Goal: Task Accomplishment & Management: Use online tool/utility

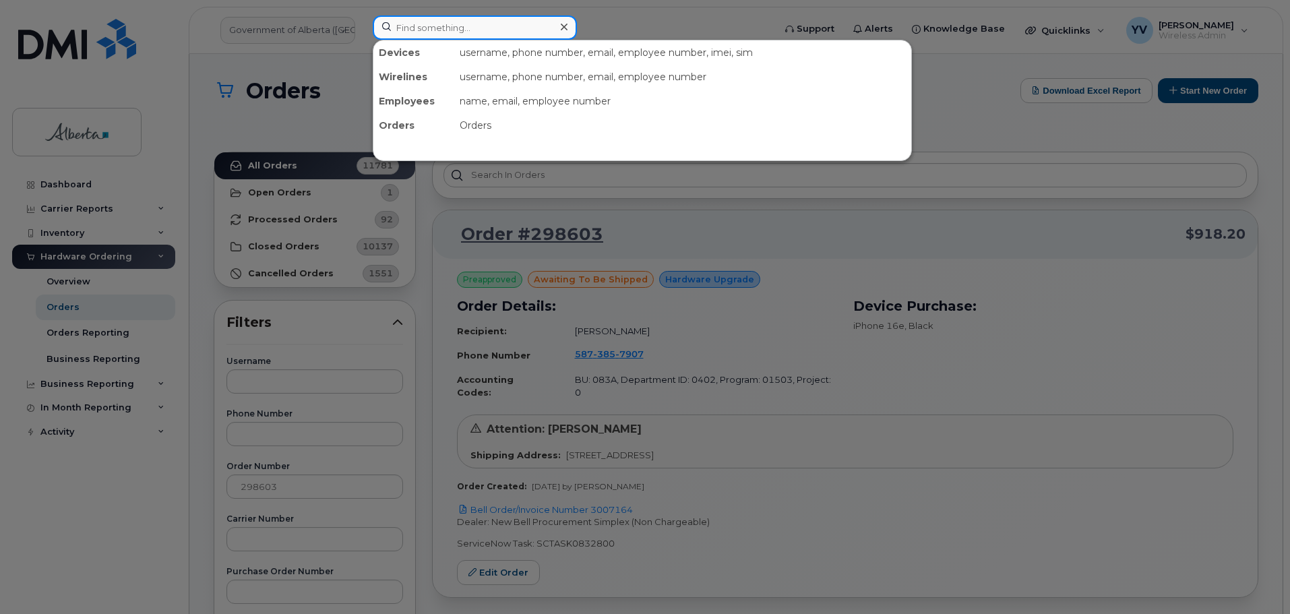
click at [424, 26] on input at bounding box center [475, 28] width 204 height 24
paste input "7802420948"
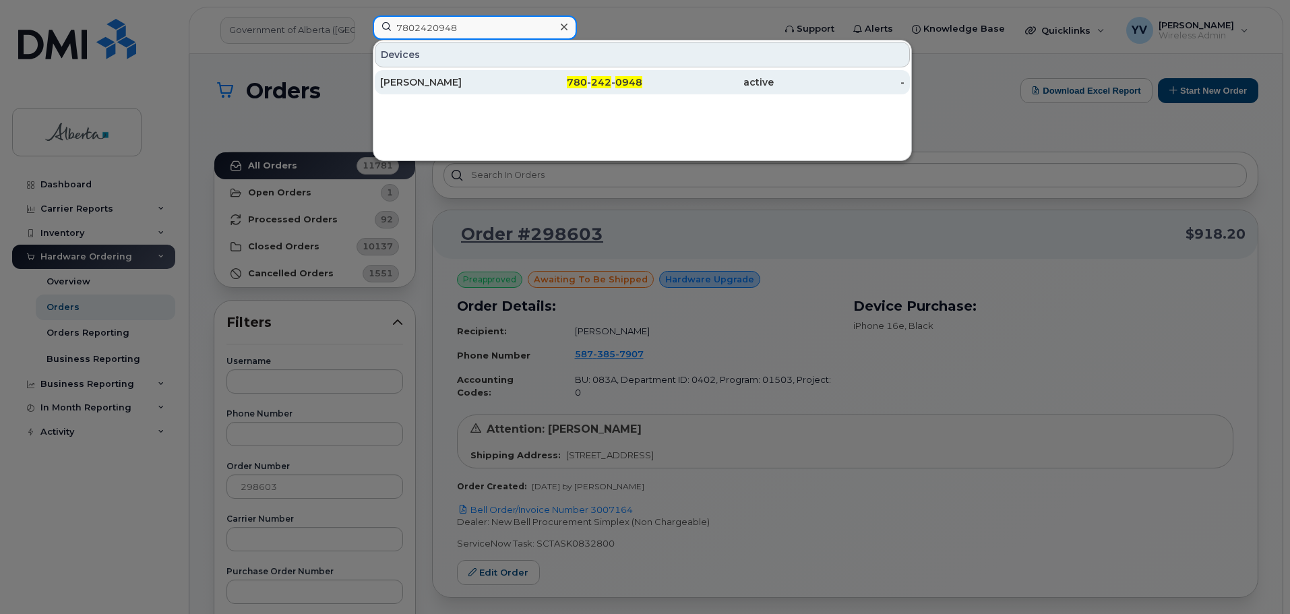
type input "7802420948"
click at [606, 82] on span "242" at bounding box center [601, 82] width 20 height 12
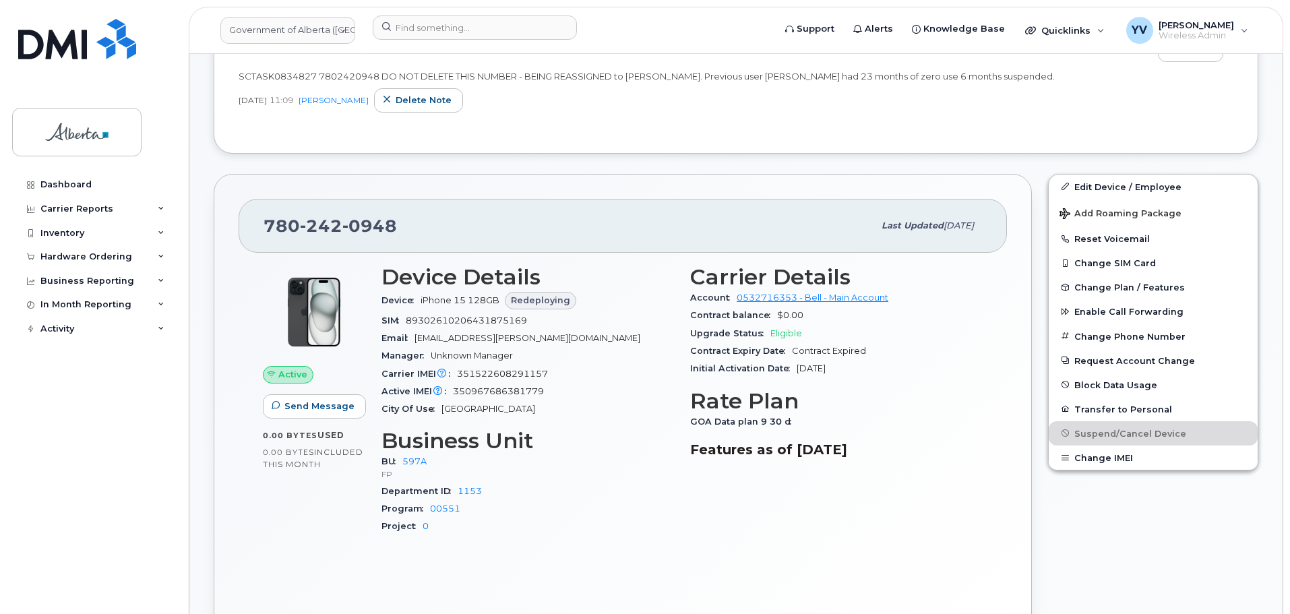
scroll to position [281, 0]
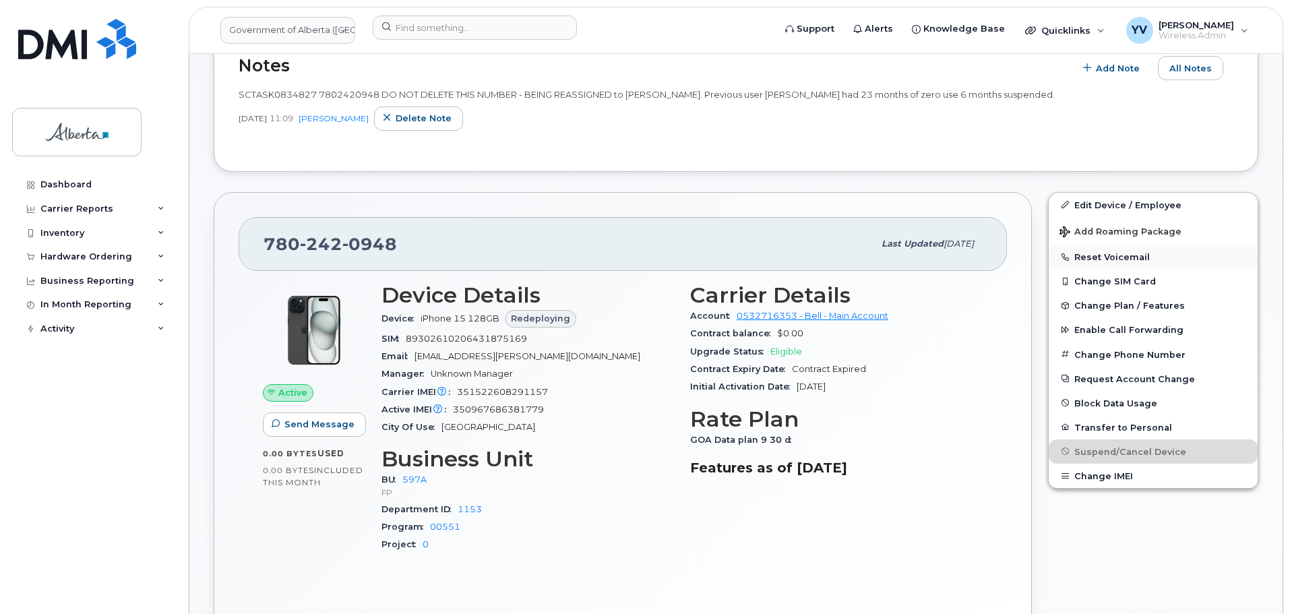
click at [1117, 257] on button "Reset Voicemail" at bounding box center [1153, 257] width 209 height 24
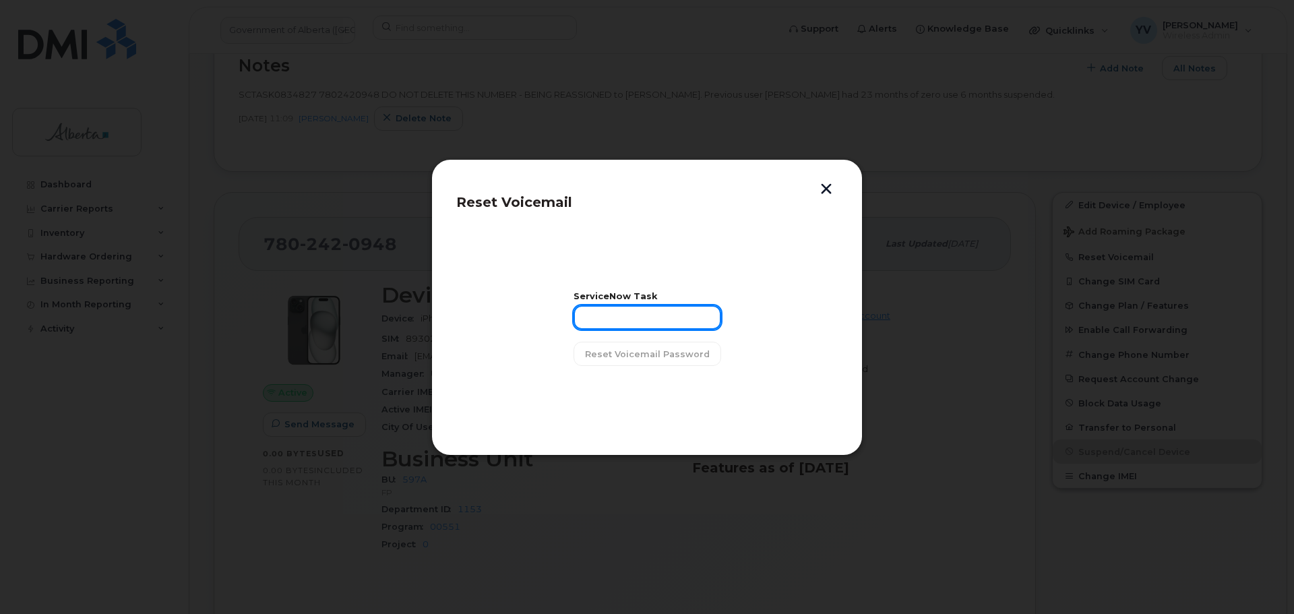
click at [596, 322] on input "text" at bounding box center [648, 317] width 148 height 24
paste input "SCTASK0834827"
type input "SCTASK0834827"
click at [645, 350] on span "Reset Voicemail Password" at bounding box center [647, 354] width 125 height 13
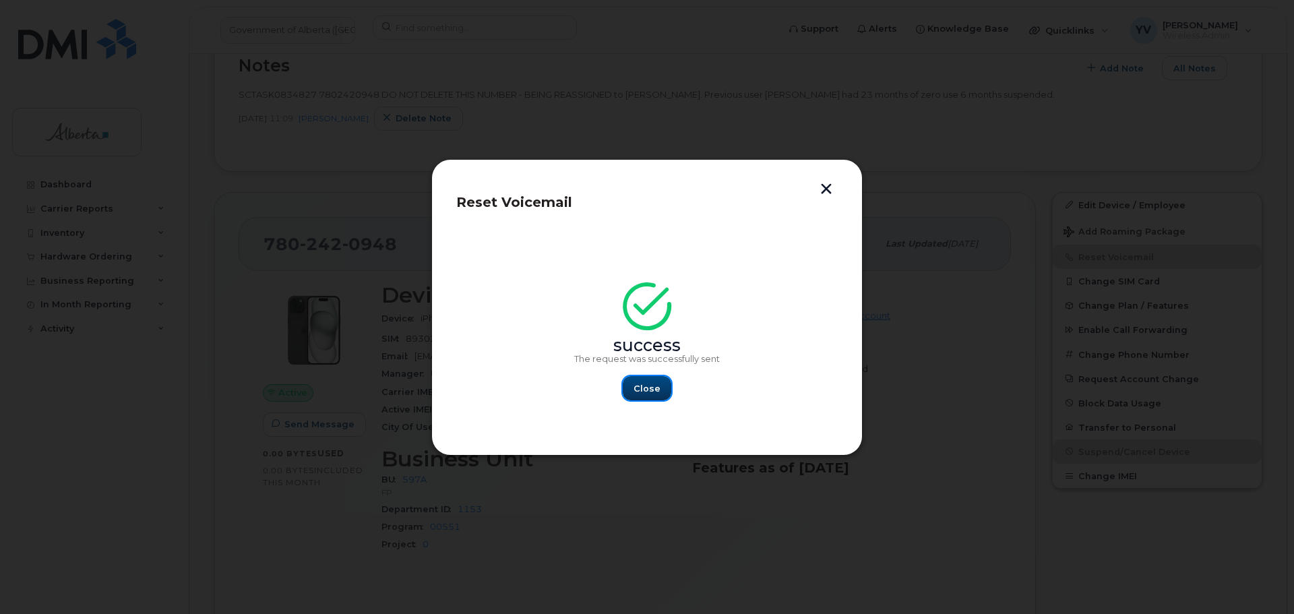
click at [657, 388] on span "Close" at bounding box center [647, 388] width 27 height 13
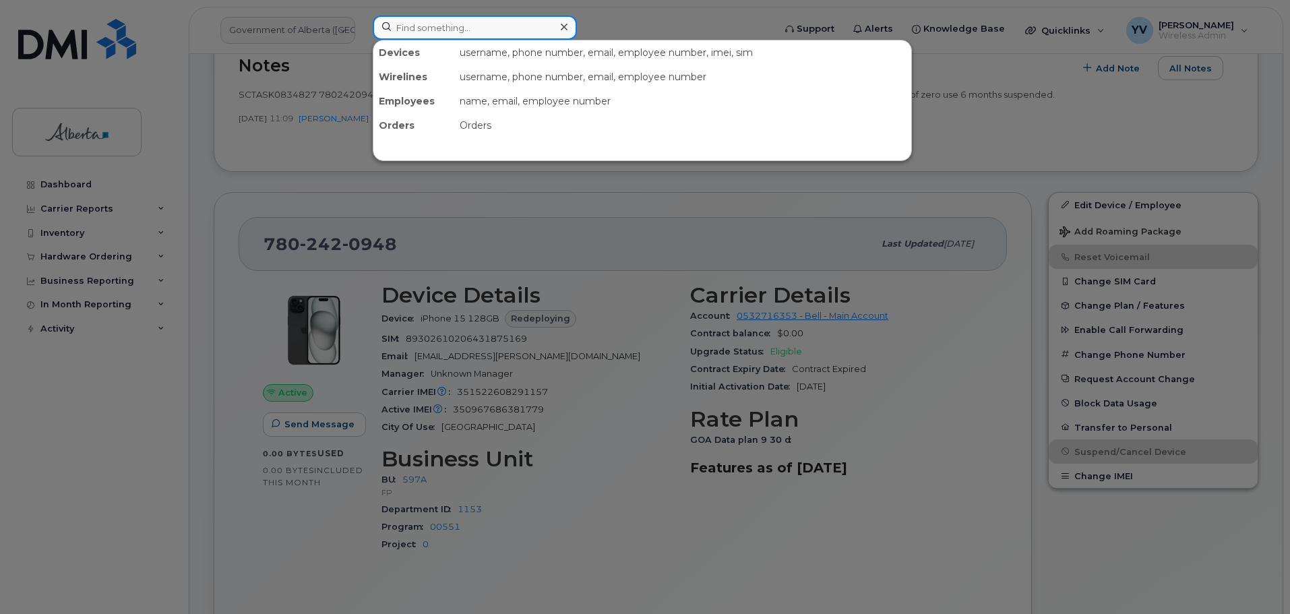
click at [408, 27] on input at bounding box center [475, 28] width 204 height 24
paste input "7802420948"
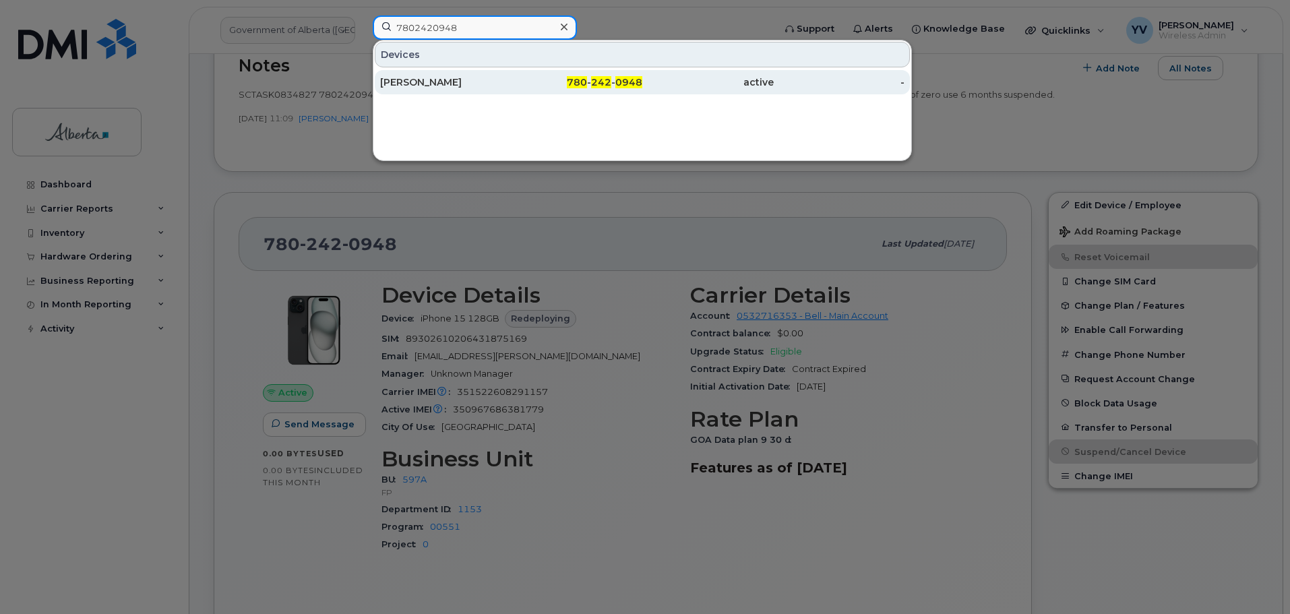
type input "7802420948"
click at [617, 80] on span "0948" at bounding box center [628, 82] width 27 height 12
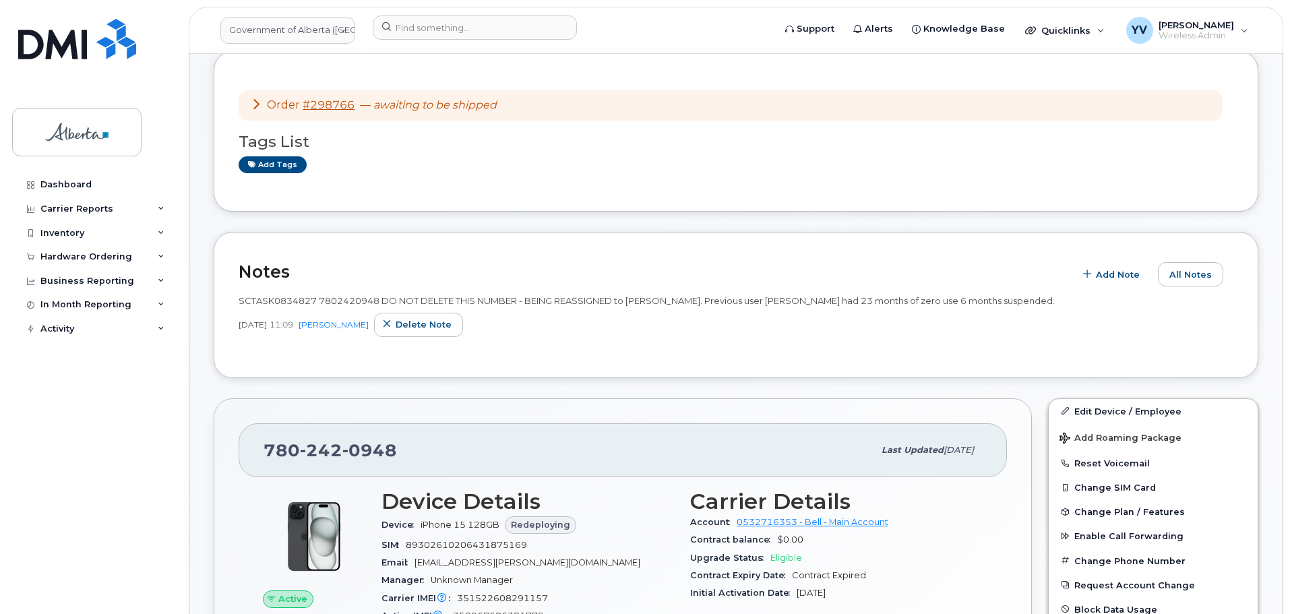
scroll to position [144, 0]
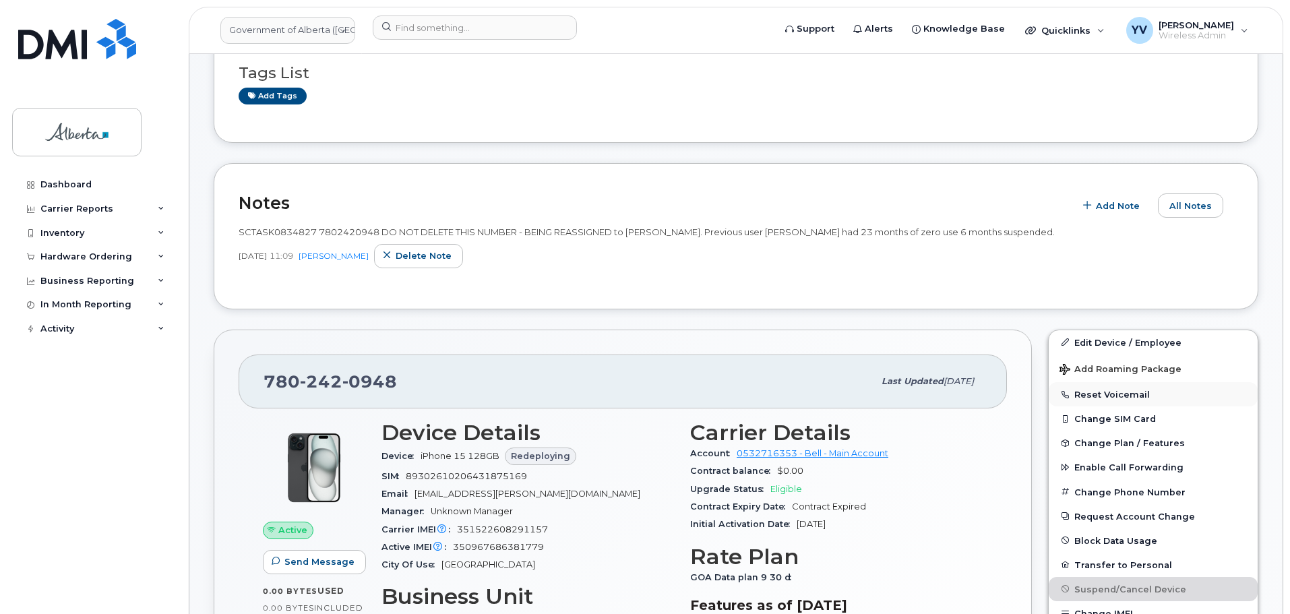
click at [1103, 393] on button "Reset Voicemail" at bounding box center [1153, 394] width 209 height 24
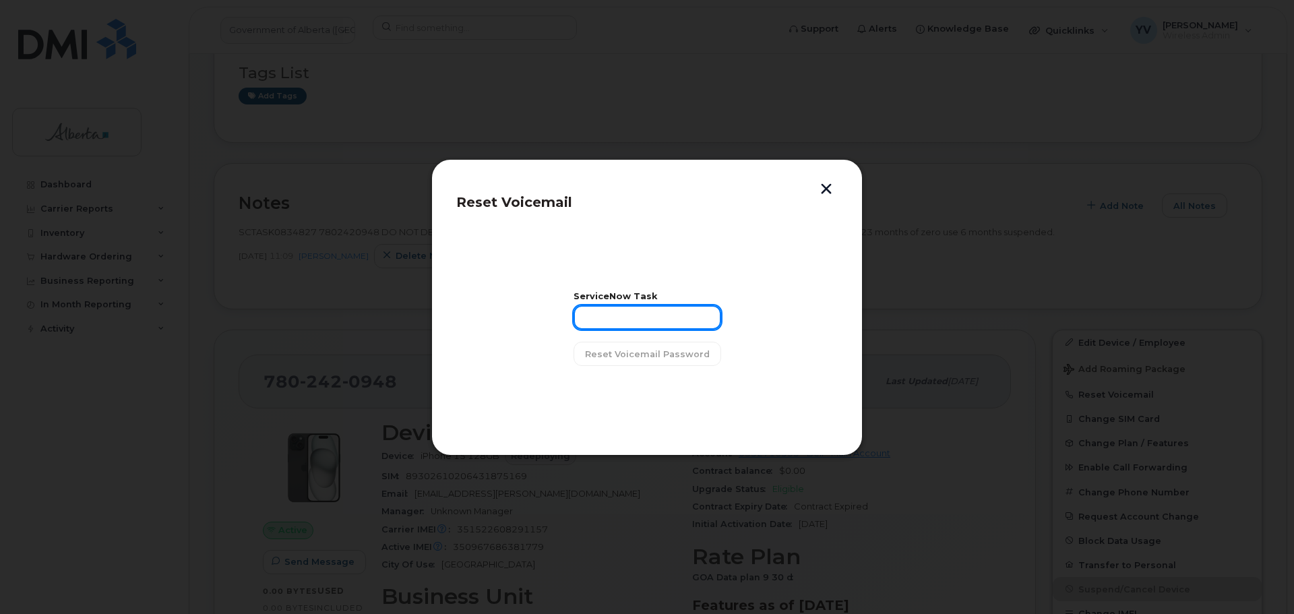
click at [603, 320] on input "text" at bounding box center [648, 317] width 148 height 24
paste input "SCTASK0834827"
type input "SCTASK0834827"
click at [830, 183] on button "button" at bounding box center [826, 190] width 20 height 14
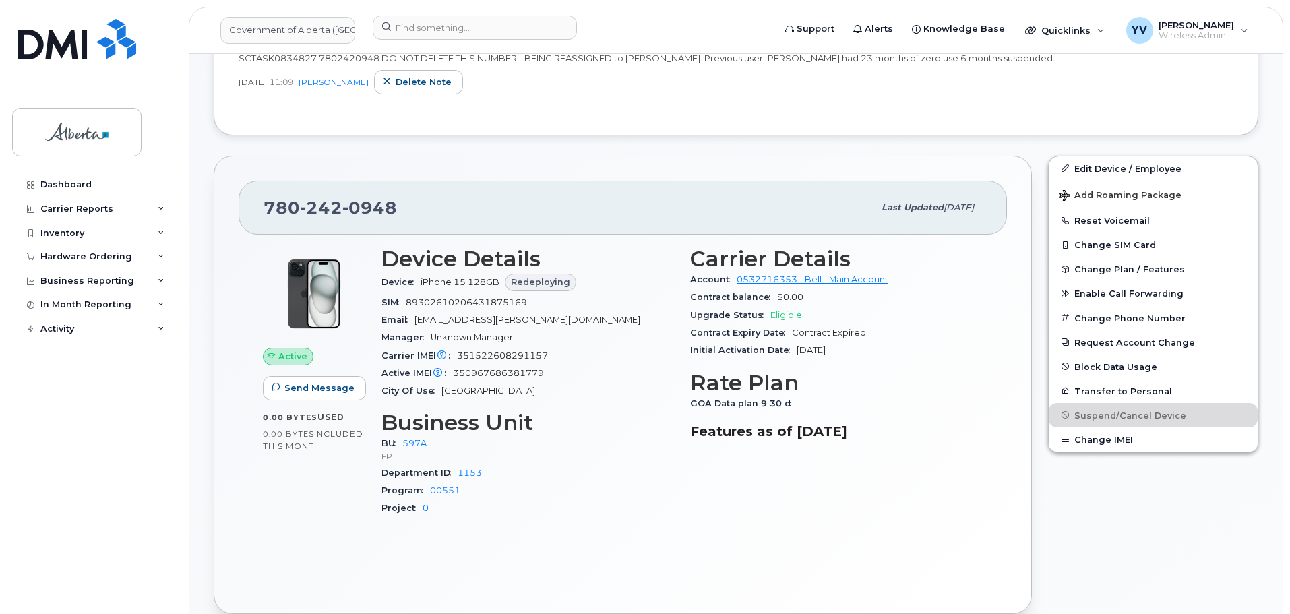
scroll to position [320, 0]
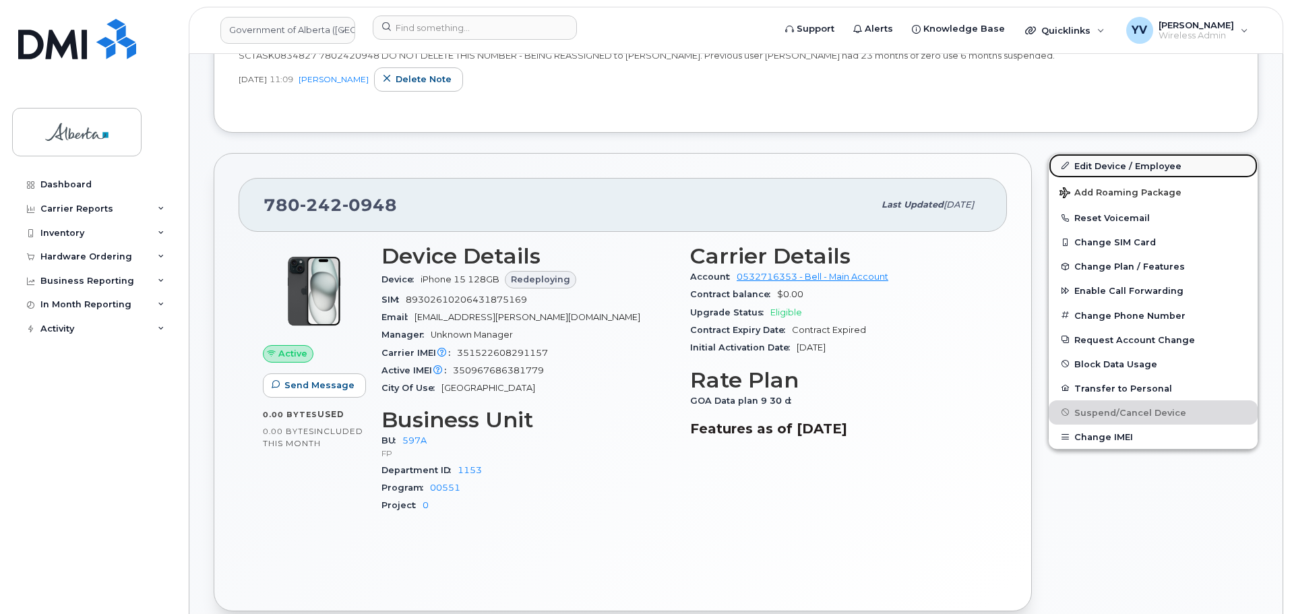
click at [1124, 162] on link "Edit Device / Employee" at bounding box center [1153, 166] width 209 height 24
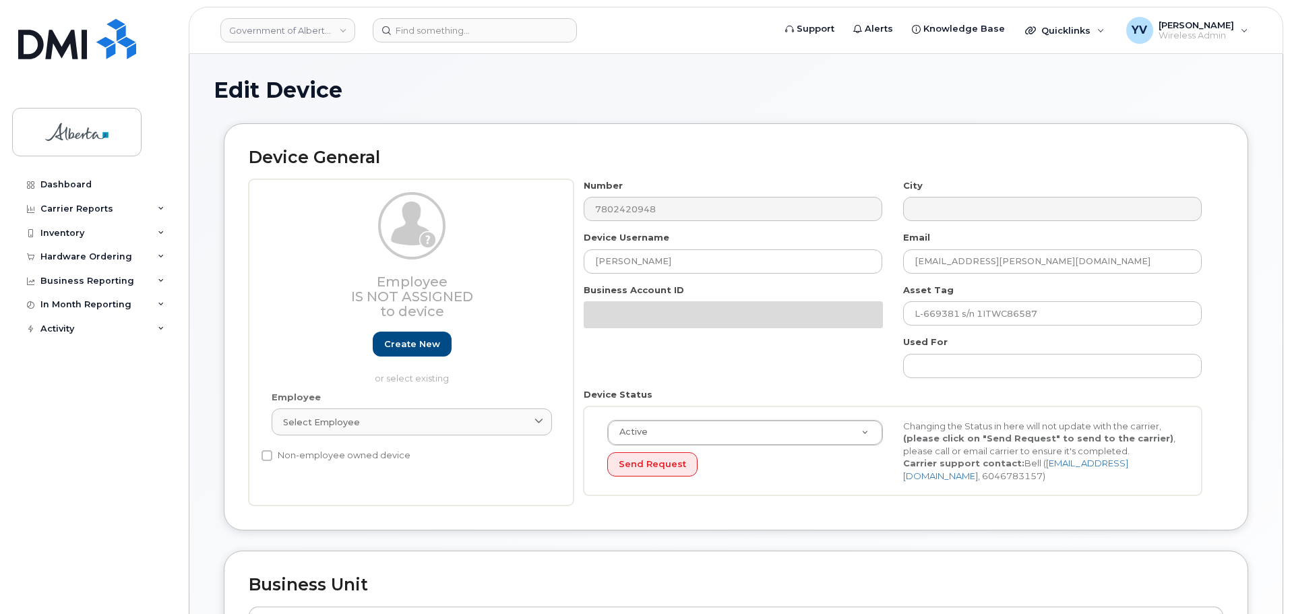
select select "4797726"
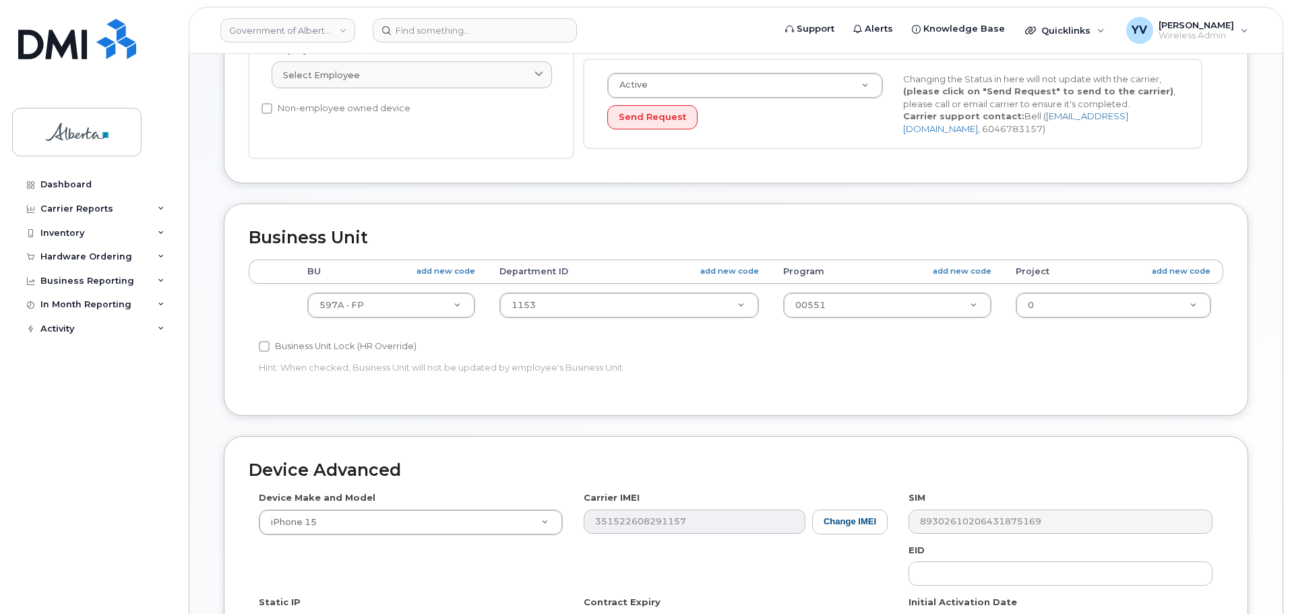
scroll to position [543, 0]
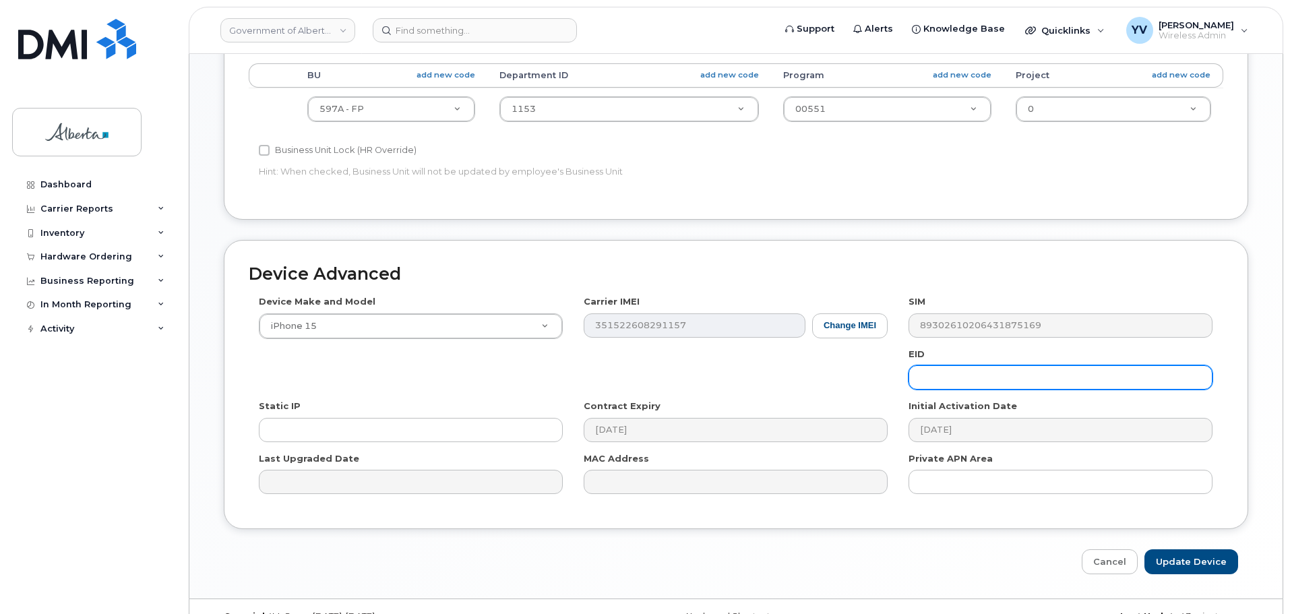
click at [919, 375] on input "text" at bounding box center [1061, 377] width 304 height 24
paste input "89049032007208882600189487455890"
type input "89049032007208882600189487455890"
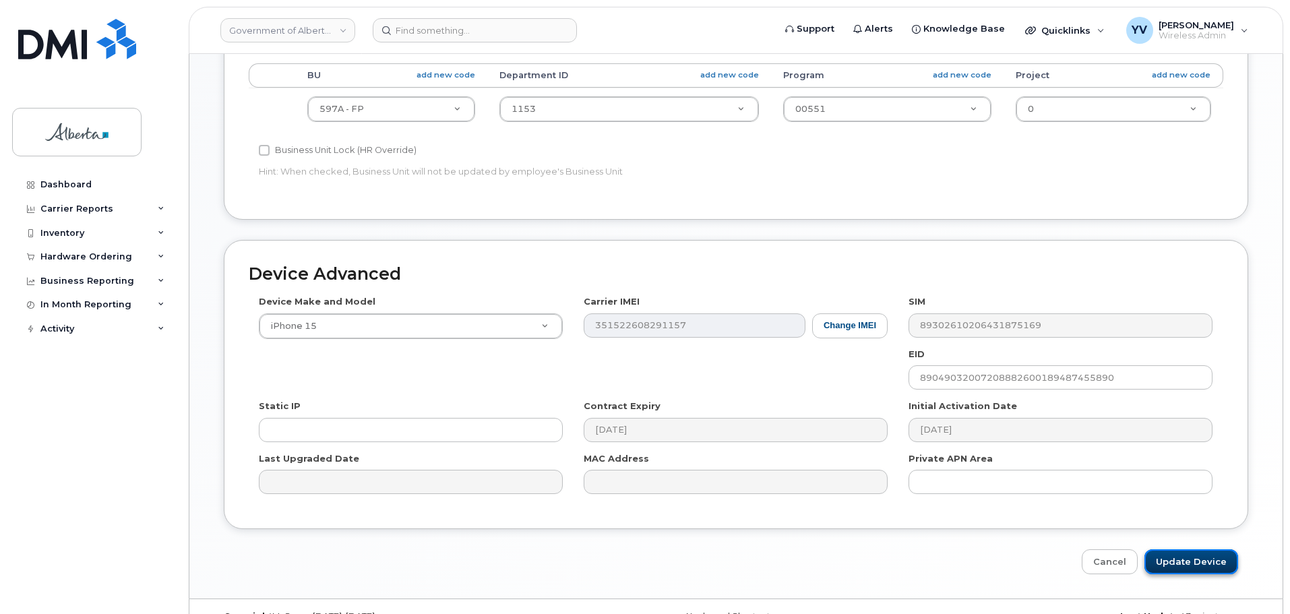
click at [1193, 563] on input "Update Device" at bounding box center [1191, 561] width 94 height 25
type input "Saving..."
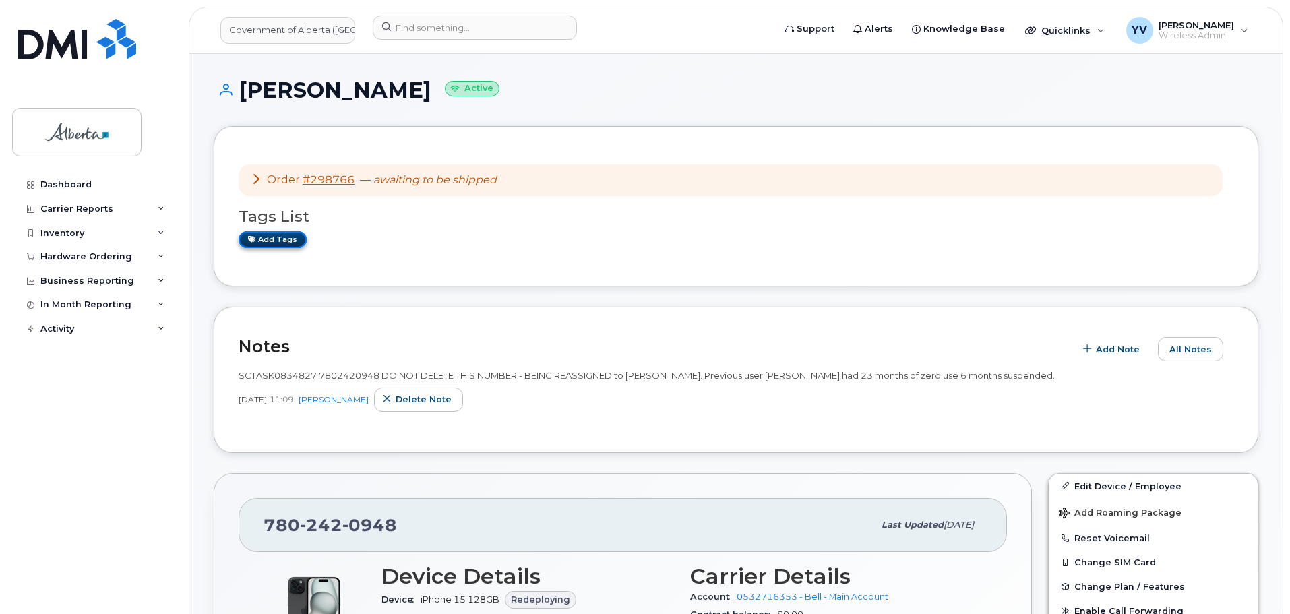
click at [274, 235] on link "Add tags" at bounding box center [273, 239] width 68 height 17
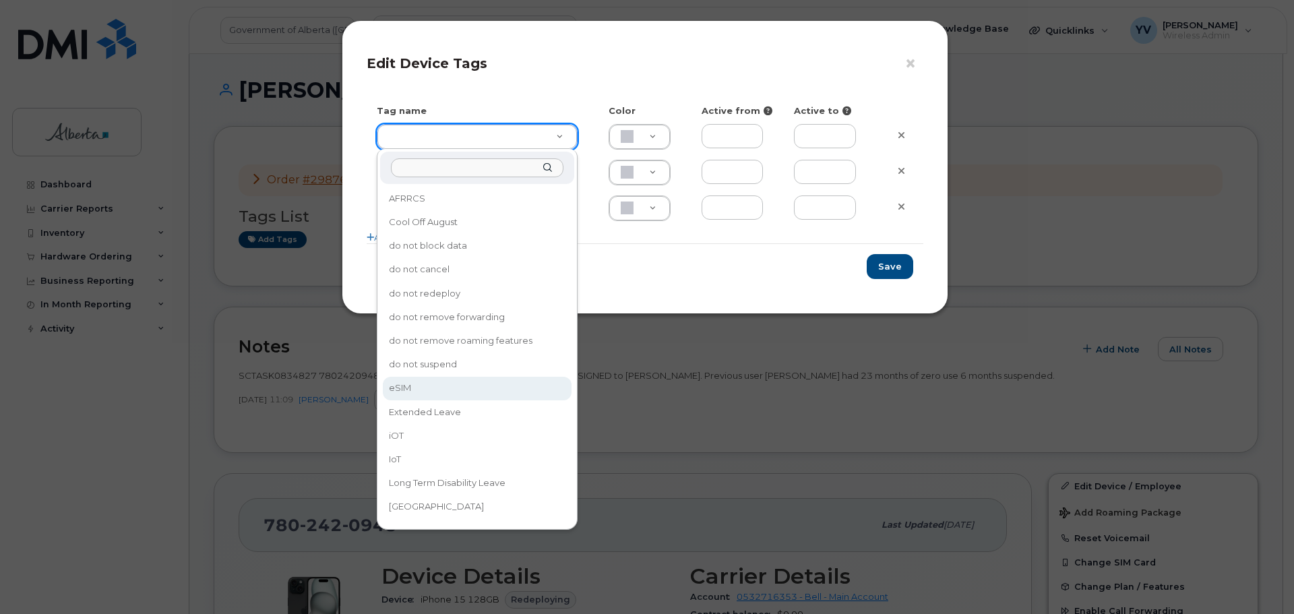
type input "eSIM"
type input "D6CDC1"
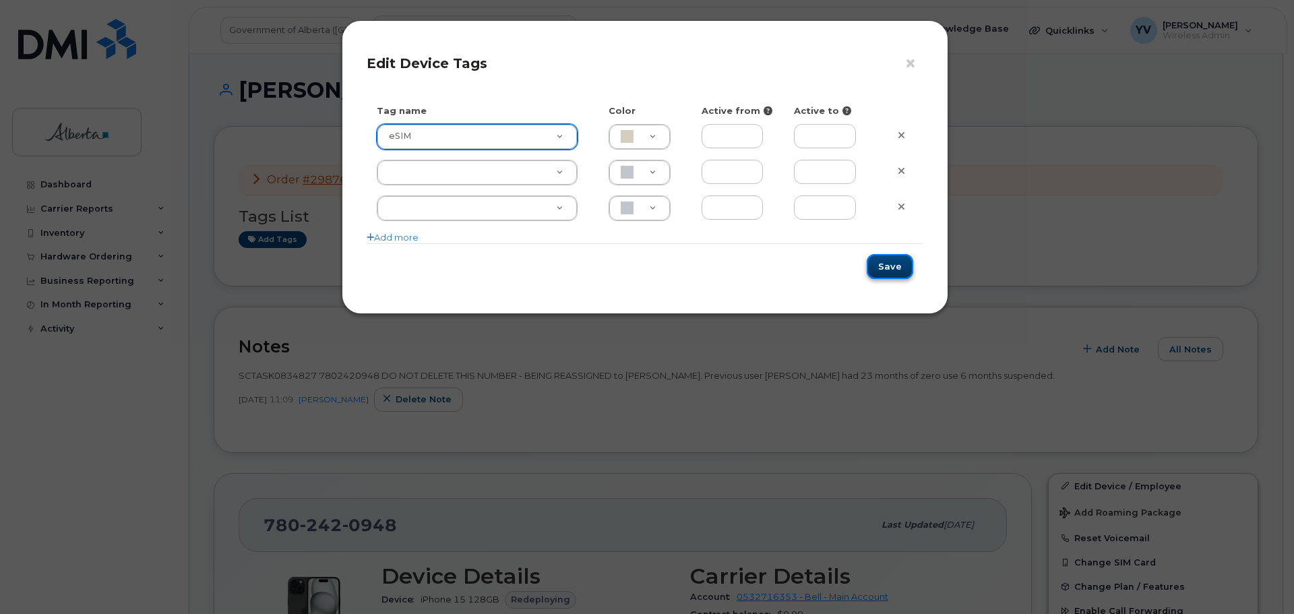
click at [886, 264] on button "Save" at bounding box center [890, 266] width 47 height 25
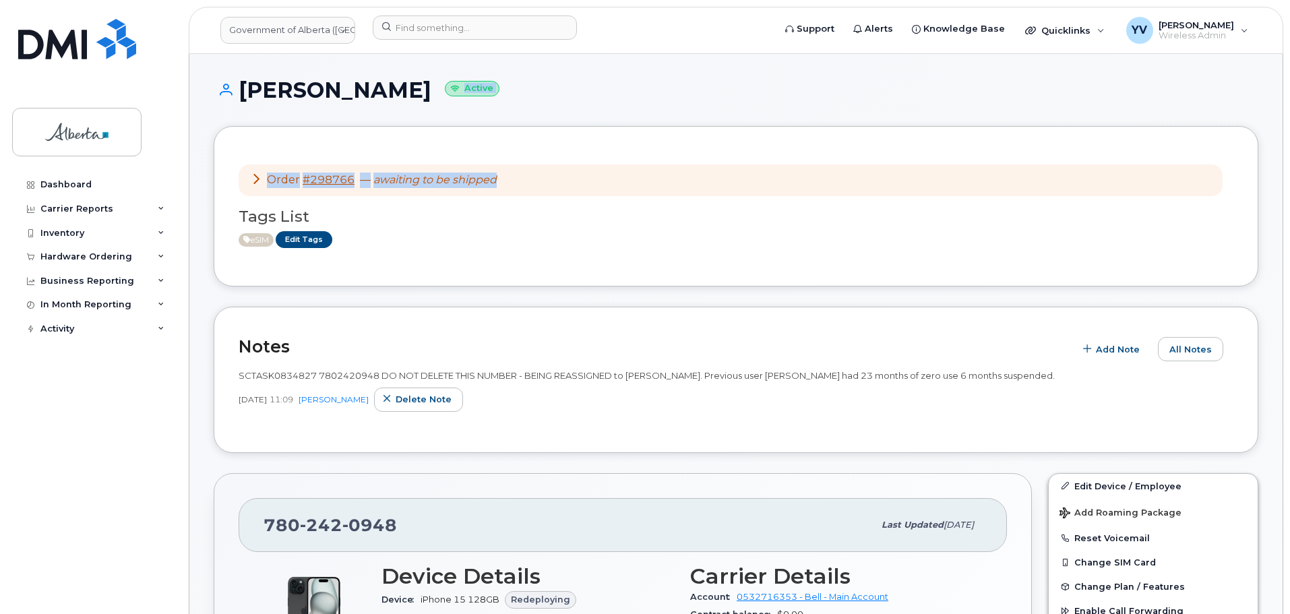
drag, startPoint x: 1289, startPoint y: 45, endPoint x: 1293, endPoint y: 126, distance: 81.0
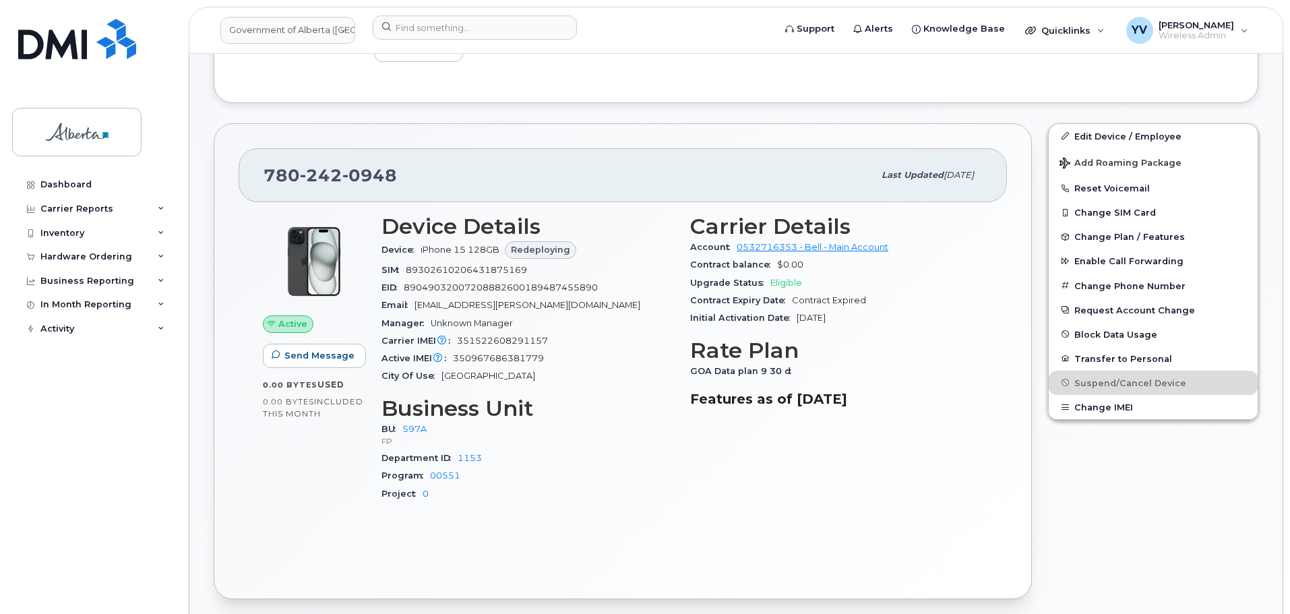
scroll to position [353, 0]
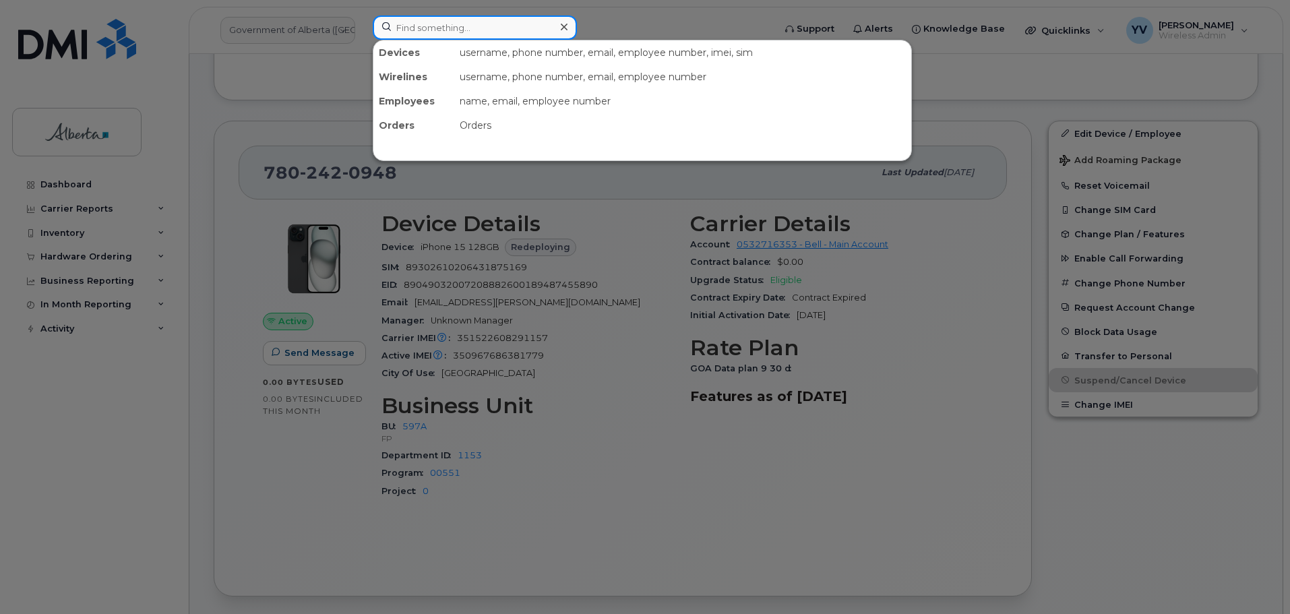
click at [396, 28] on input at bounding box center [475, 28] width 204 height 24
paste input "7802387440"
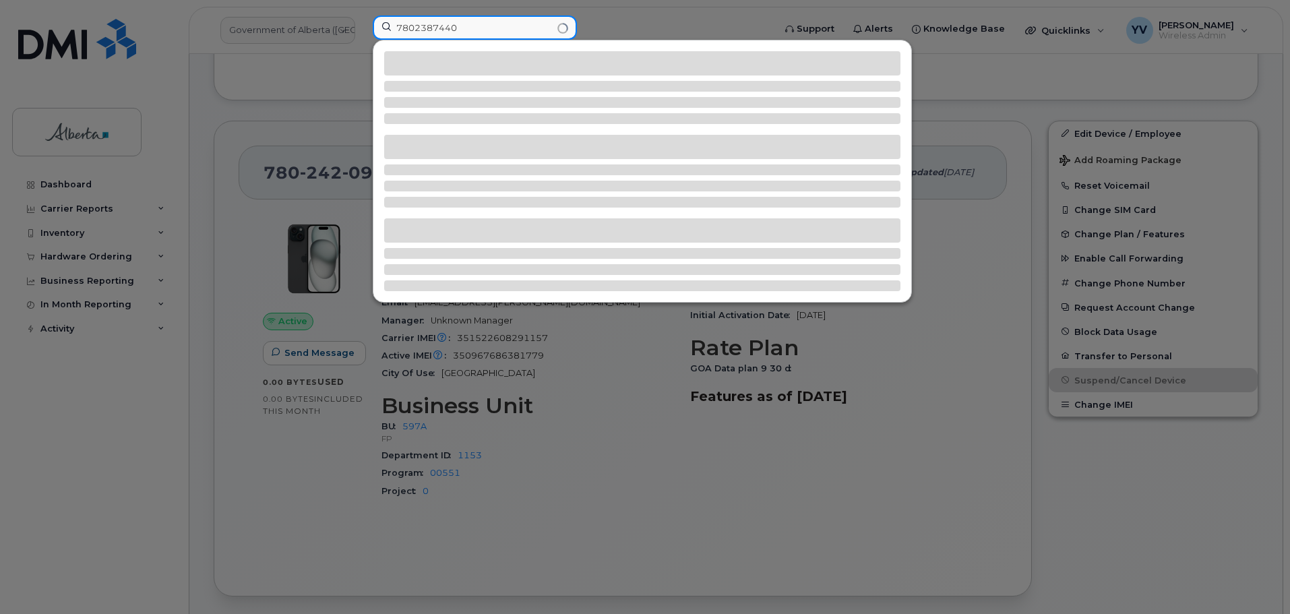
type input "7802387440"
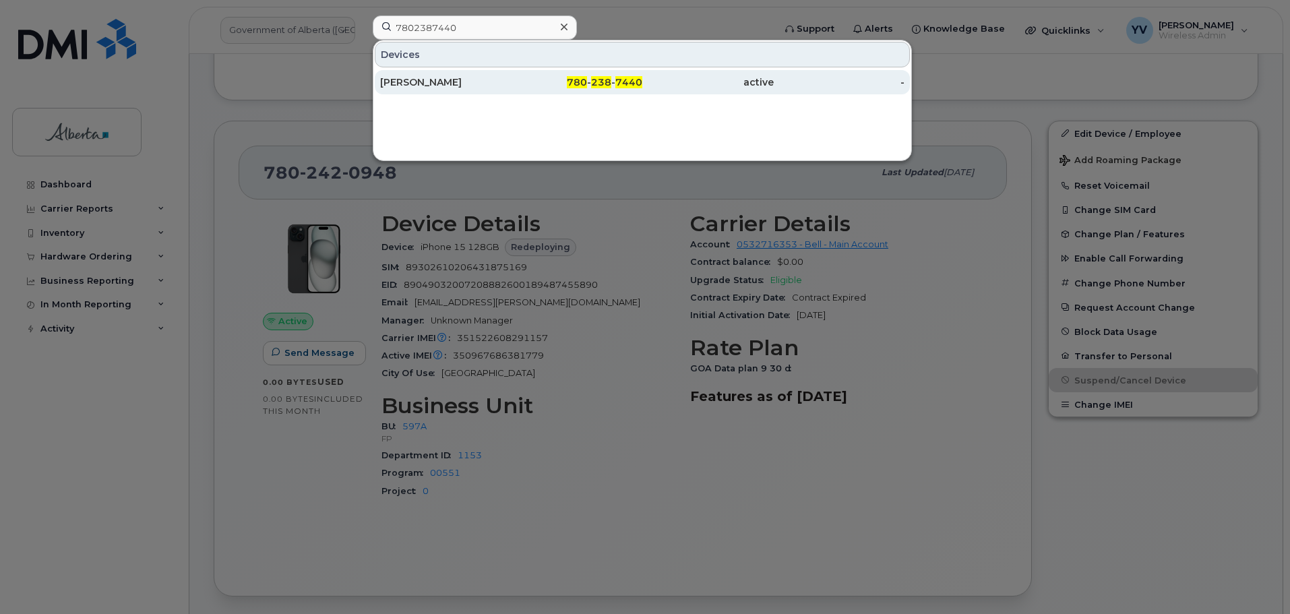
click at [603, 78] on span "238" at bounding box center [601, 82] width 20 height 12
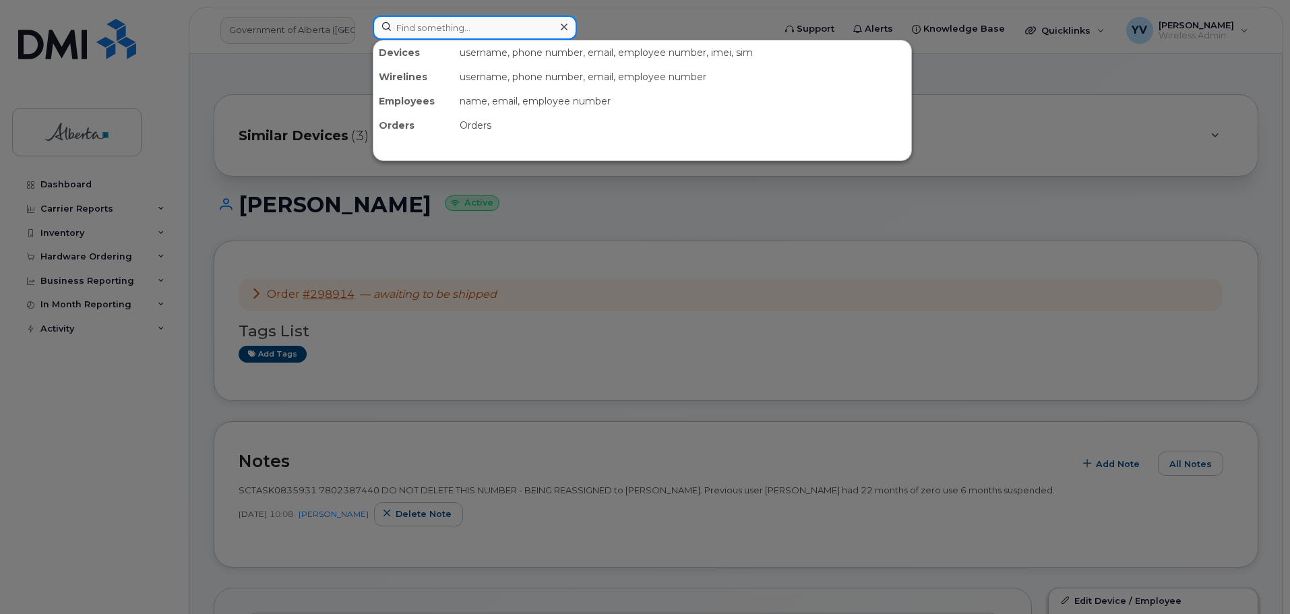
click at [414, 24] on input at bounding box center [475, 28] width 204 height 24
paste input "7802646431"
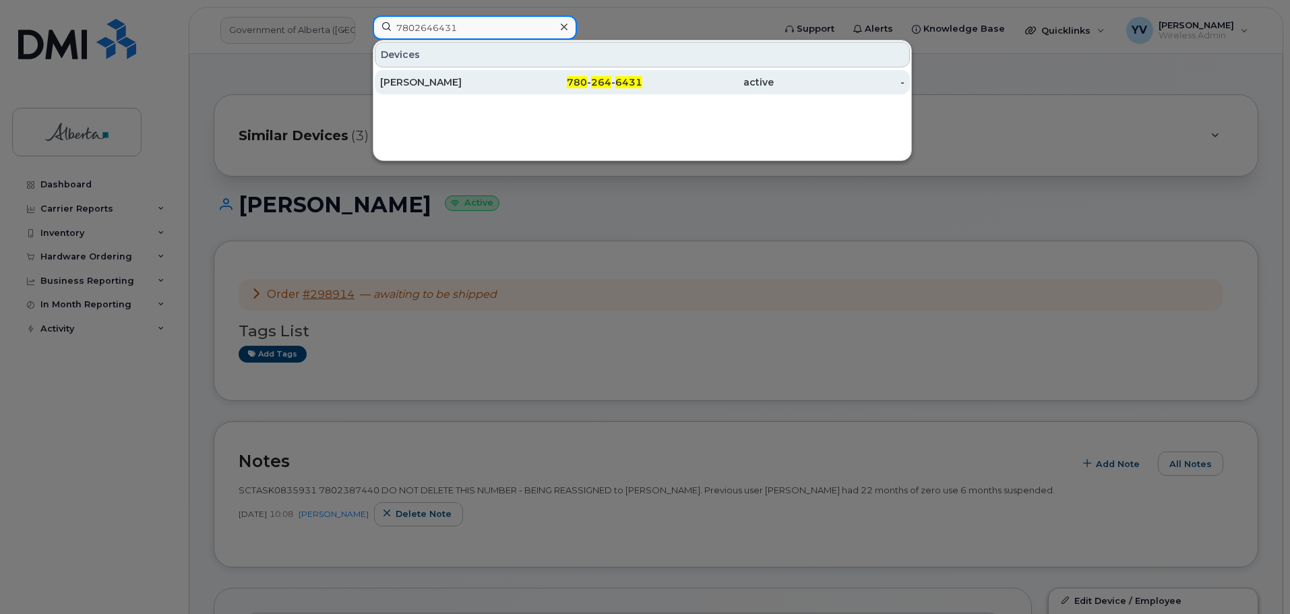
type input "7802646431"
click at [573, 83] on span "780" at bounding box center [577, 82] width 20 height 12
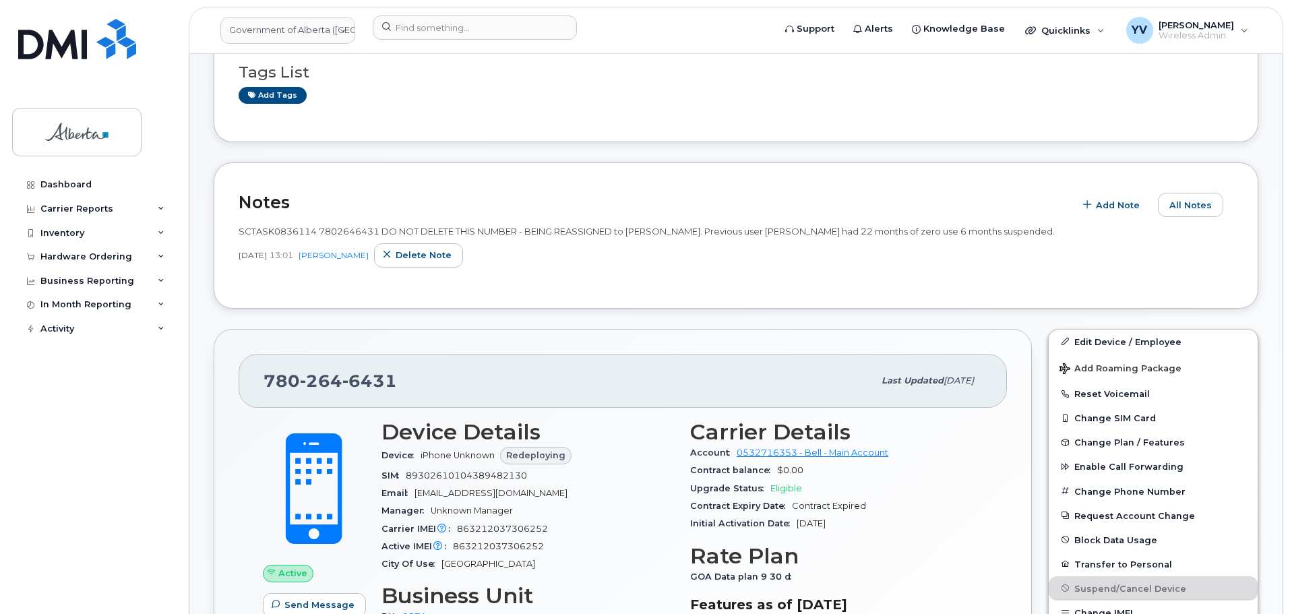
scroll to position [146, 0]
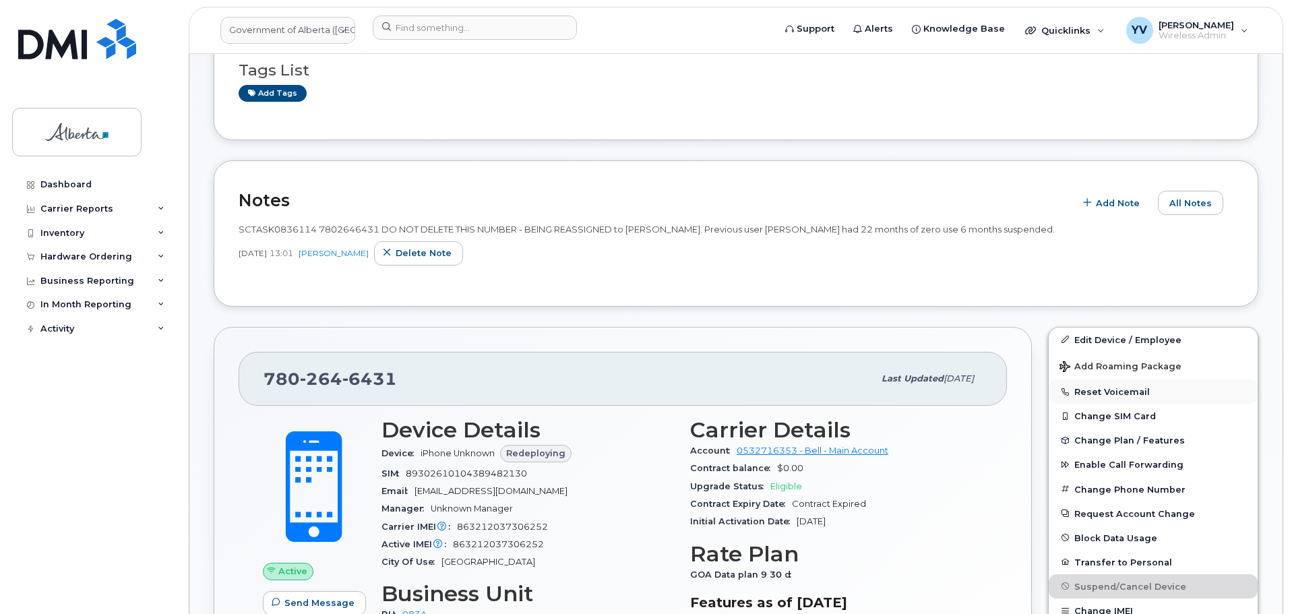
click at [1103, 390] on button "Reset Voicemail" at bounding box center [1153, 391] width 209 height 24
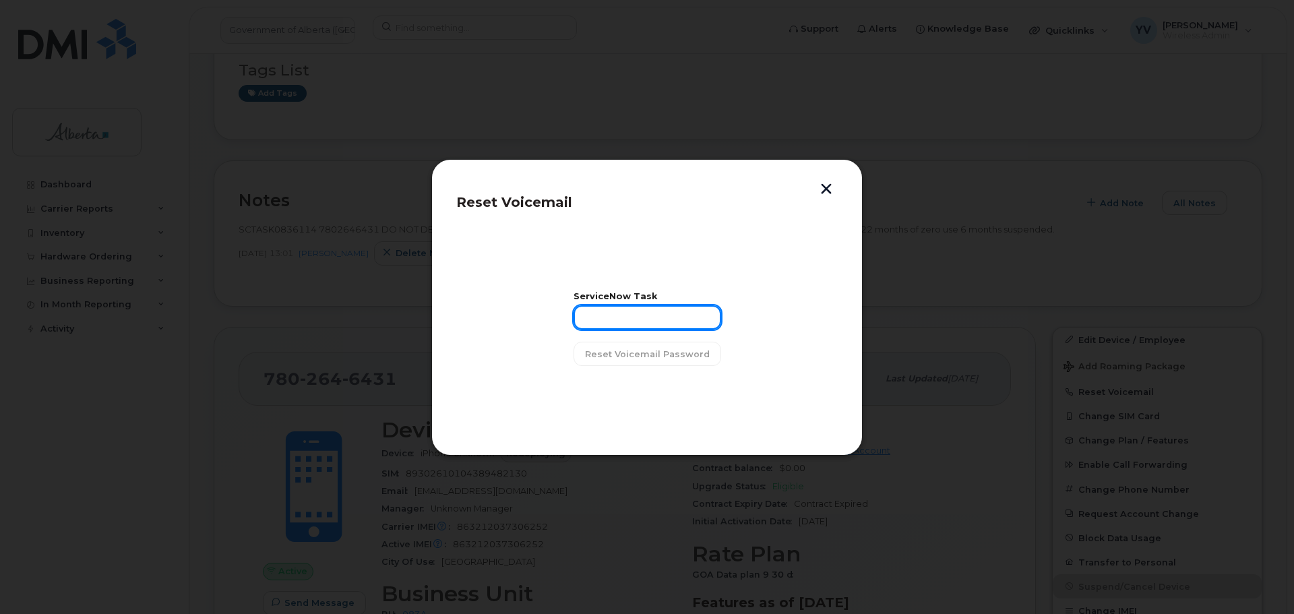
click at [580, 313] on input "text" at bounding box center [648, 317] width 148 height 24
paste input "SCTASK0836114"
type input "SCTASK0836114"
click at [654, 353] on span "Reset Voicemail Password" at bounding box center [647, 354] width 125 height 13
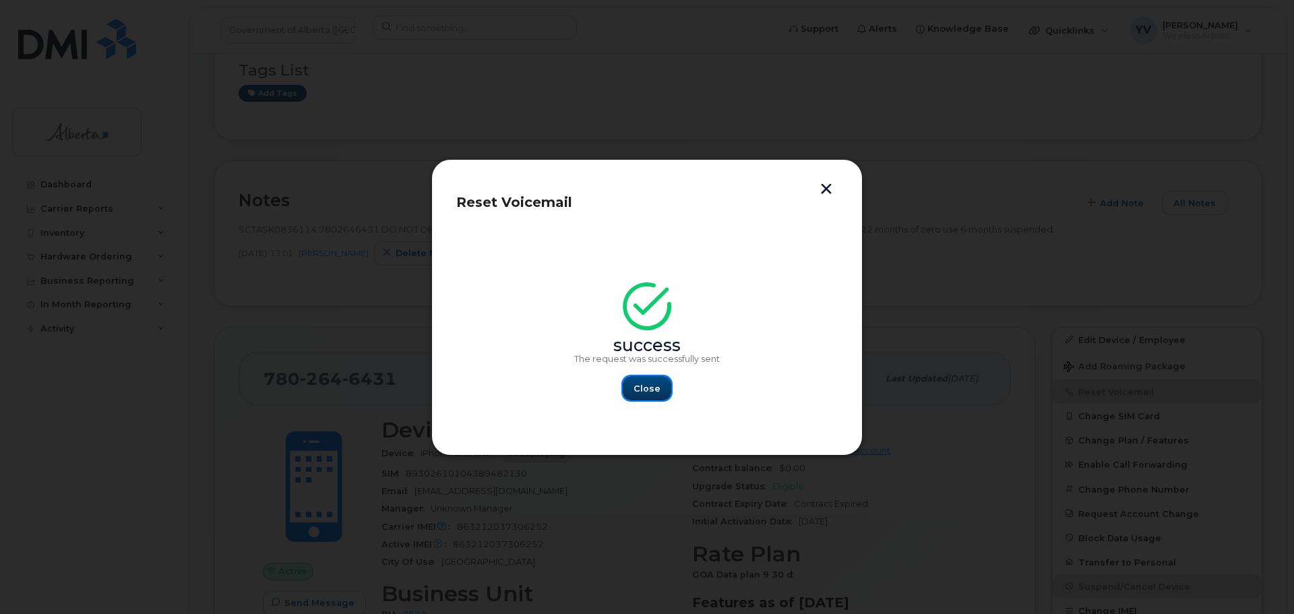
click at [659, 386] on button "Close" at bounding box center [647, 388] width 49 height 24
